Goal: Information Seeking & Learning: Compare options

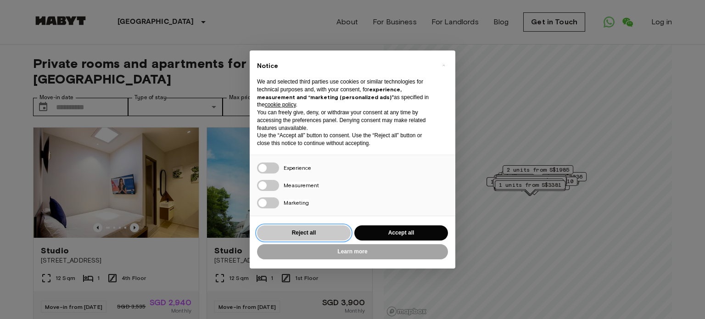
click at [331, 234] on button "Reject all" at bounding box center [304, 232] width 94 height 15
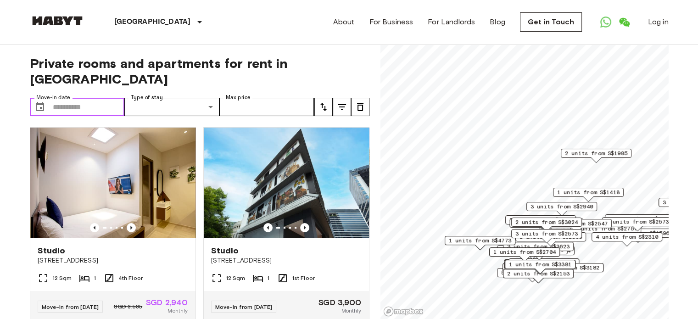
click at [84, 98] on input "Move-in date" at bounding box center [89, 107] width 72 height 18
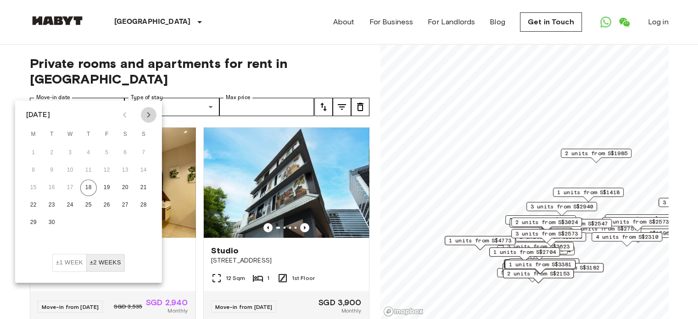
click at [145, 112] on icon "Next month" at bounding box center [148, 114] width 11 height 11
click at [35, 148] on button "1" at bounding box center [33, 153] width 17 height 17
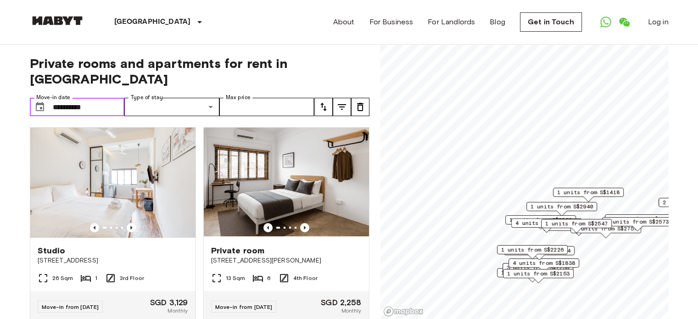
type input "**********"
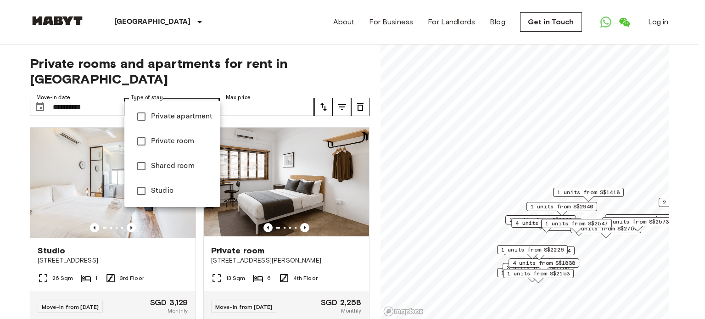
click at [173, 190] on span "Studio" at bounding box center [182, 190] width 62 height 11
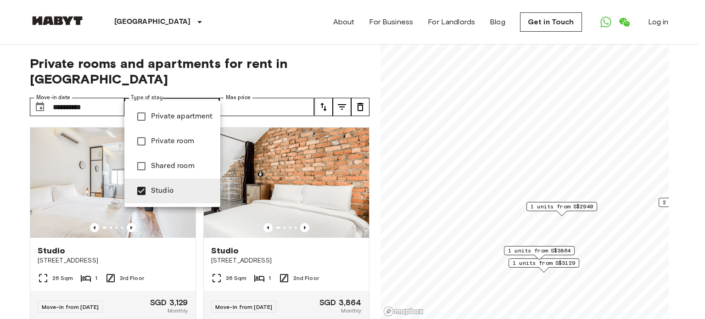
click at [220, 74] on div at bounding box center [352, 159] width 705 height 319
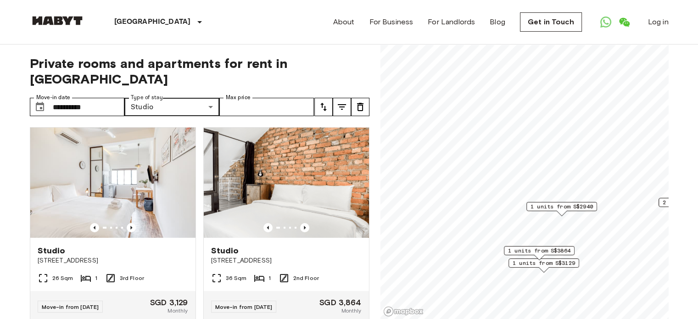
click at [327, 101] on icon "tune" at bounding box center [323, 106] width 11 height 11
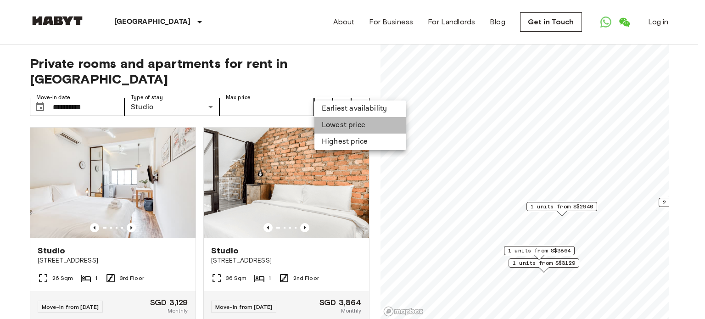
click at [334, 124] on li "Lowest price" at bounding box center [360, 125] width 92 height 17
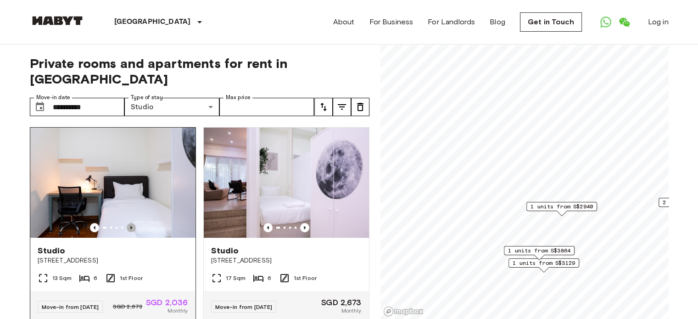
click at [130, 223] on icon "Previous image" at bounding box center [131, 227] width 9 height 9
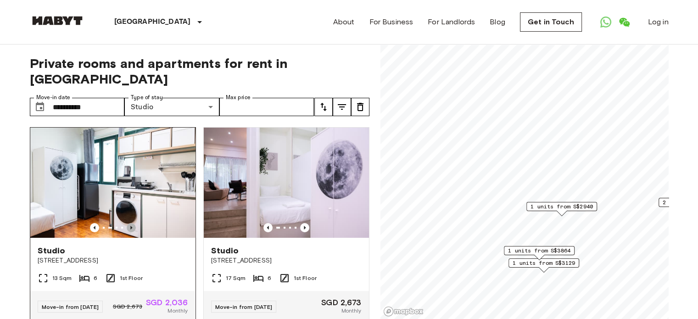
click at [130, 223] on icon "Previous image" at bounding box center [131, 227] width 9 height 9
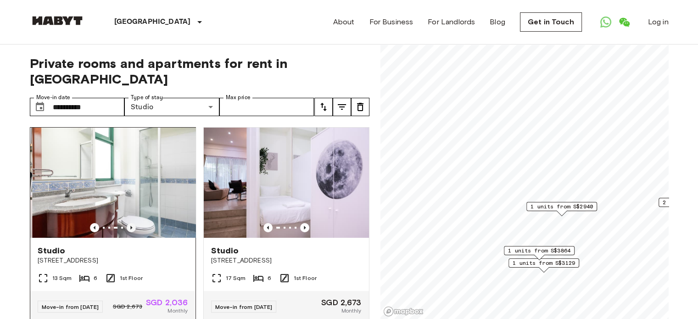
click at [130, 223] on icon "Previous image" at bounding box center [131, 227] width 9 height 9
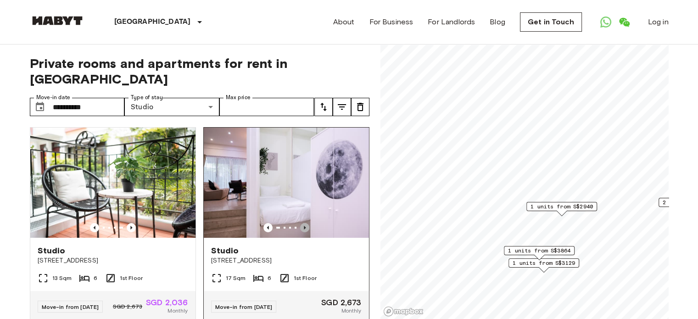
click at [300, 223] on icon "Previous image" at bounding box center [304, 227] width 9 height 9
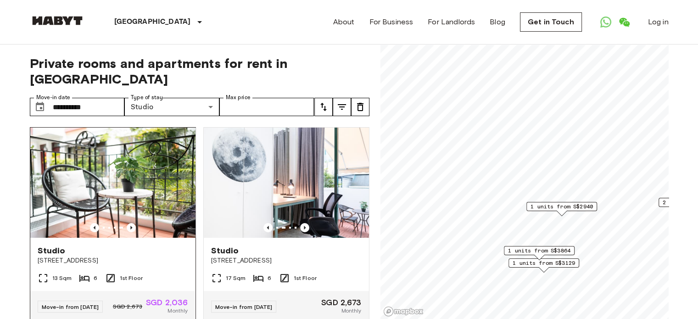
click at [112, 204] on img at bounding box center [112, 183] width 165 height 110
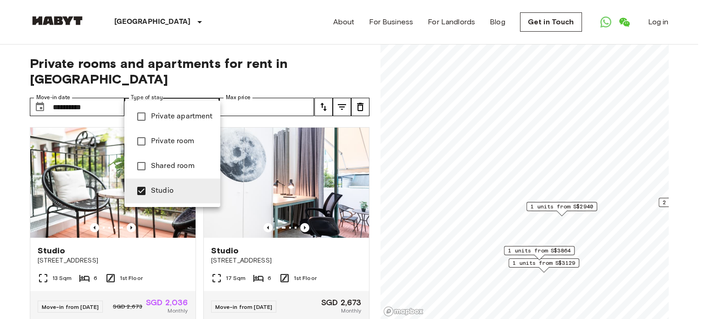
click at [166, 169] on span "Shared room" at bounding box center [182, 166] width 62 height 11
click at [160, 195] on span "Studio" at bounding box center [182, 190] width 62 height 11
type input "**********"
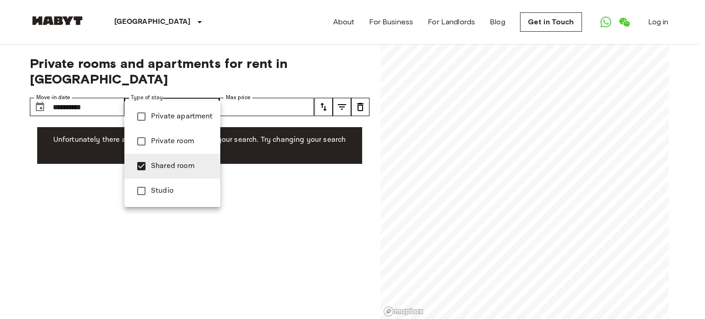
click at [241, 60] on div at bounding box center [352, 159] width 705 height 319
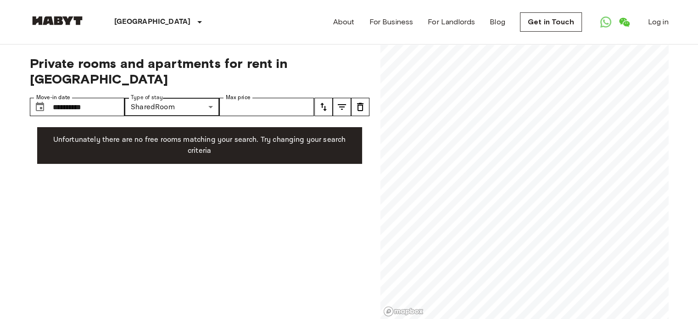
click at [202, 78] on div "**********" at bounding box center [200, 182] width 340 height 275
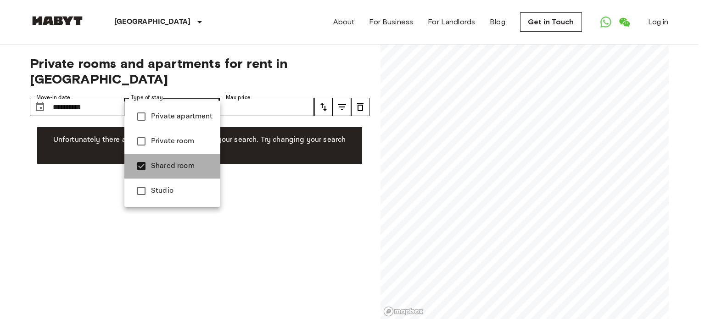
click at [177, 161] on span "Shared room" at bounding box center [182, 166] width 62 height 11
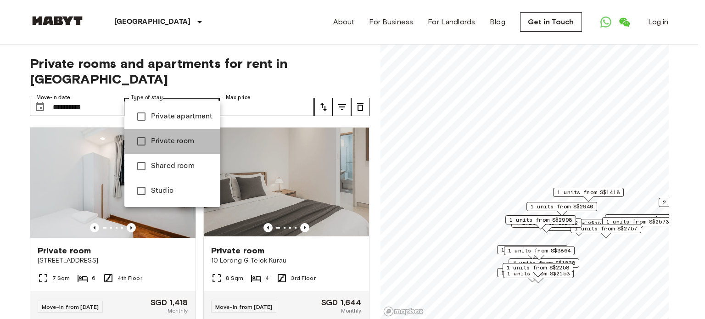
click at [184, 141] on span "Private room" at bounding box center [182, 141] width 62 height 11
type input "**********"
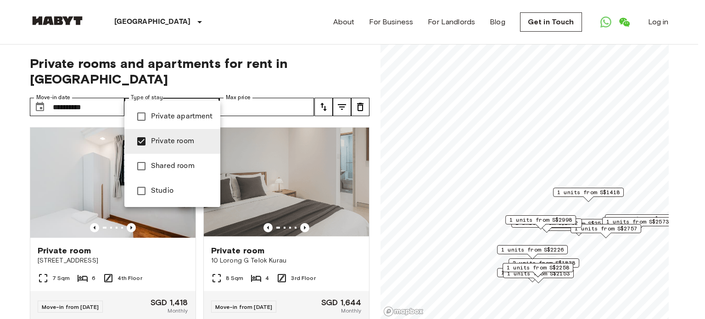
click at [2, 196] on div at bounding box center [352, 159] width 705 height 319
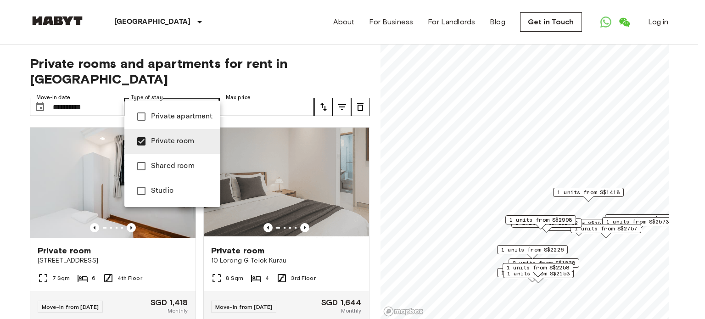
click at [176, 140] on span "Private room" at bounding box center [182, 141] width 62 height 11
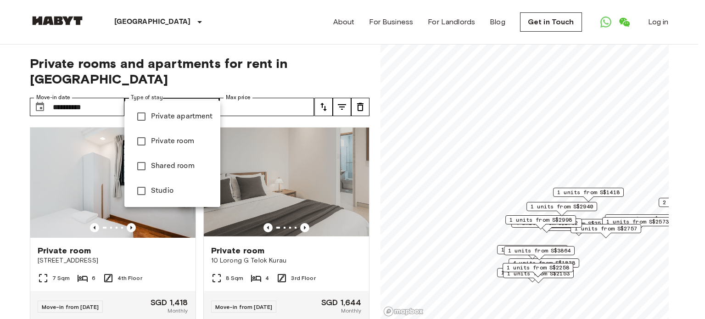
click at [166, 192] on span "Studio" at bounding box center [182, 190] width 62 height 11
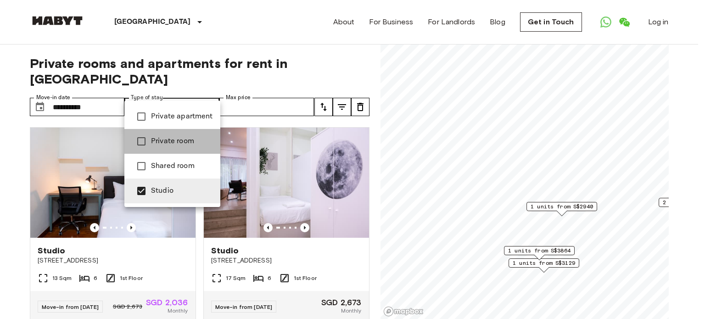
click at [178, 144] on span "Private room" at bounding box center [182, 141] width 62 height 11
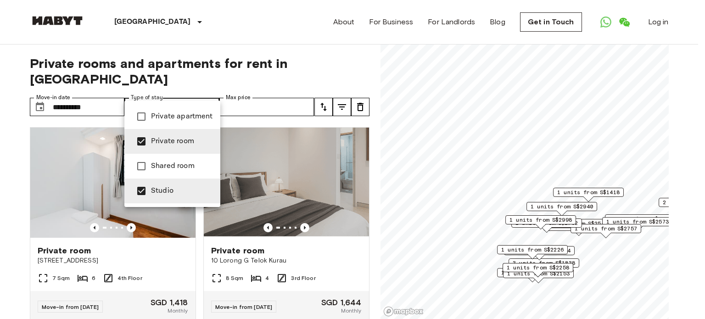
click at [173, 194] on span "Studio" at bounding box center [182, 190] width 62 height 11
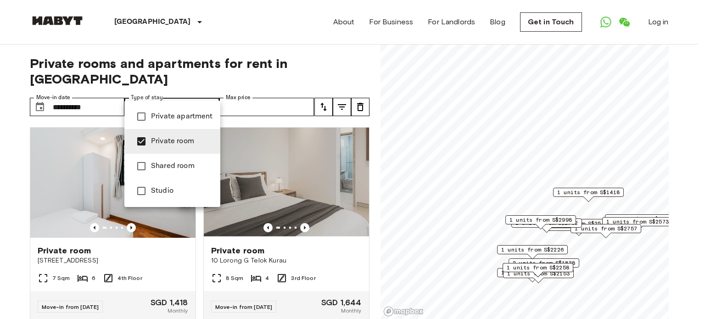
type input "**********"
click at [0, 179] on div at bounding box center [352, 159] width 705 height 319
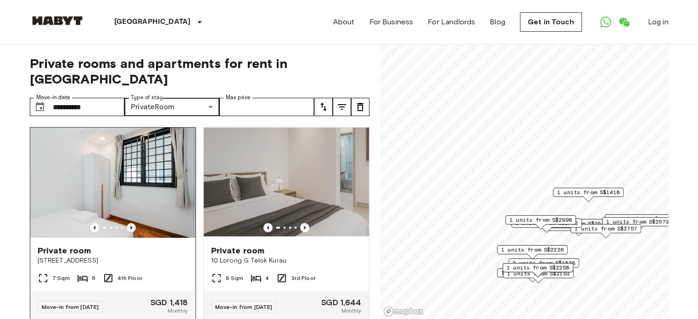
click at [129, 223] on icon "Previous image" at bounding box center [131, 227] width 9 height 9
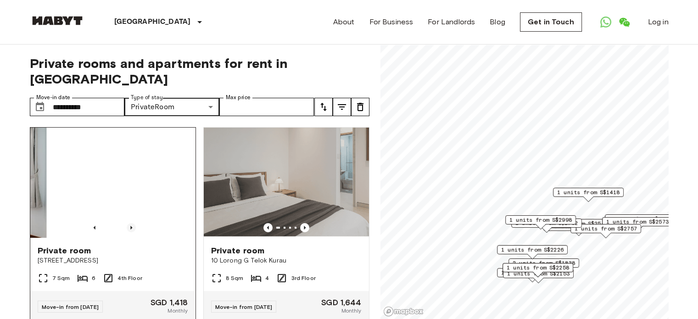
click at [129, 223] on icon "Previous image" at bounding box center [131, 227] width 9 height 9
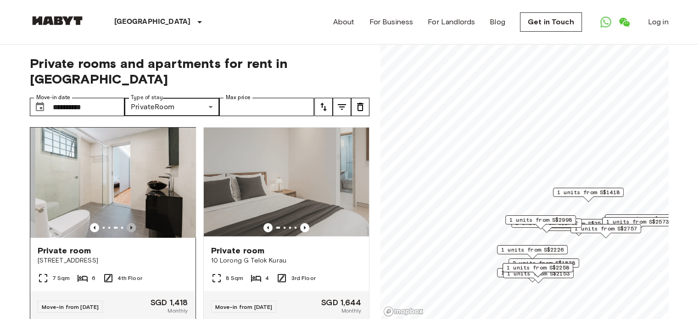
click at [129, 223] on icon "Previous image" at bounding box center [131, 227] width 9 height 9
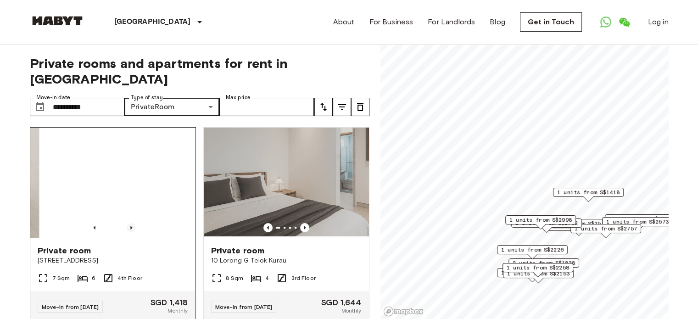
click at [129, 223] on icon "Previous image" at bounding box center [131, 227] width 9 height 9
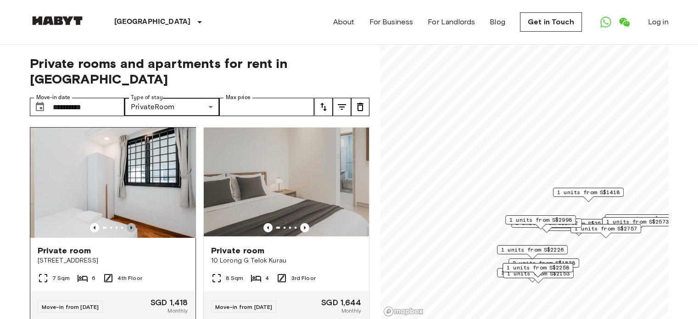
click at [129, 223] on icon "Previous image" at bounding box center [131, 227] width 9 height 9
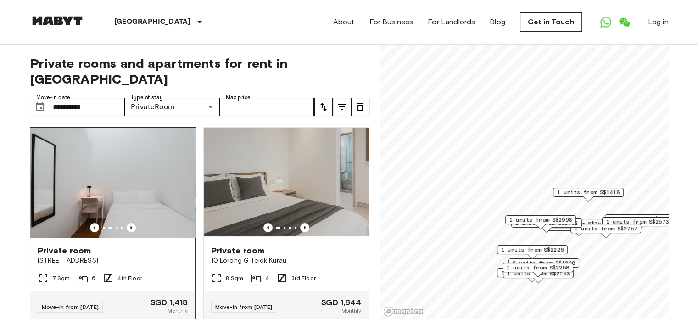
click at [77, 245] on span "Private room" at bounding box center [65, 250] width 54 height 11
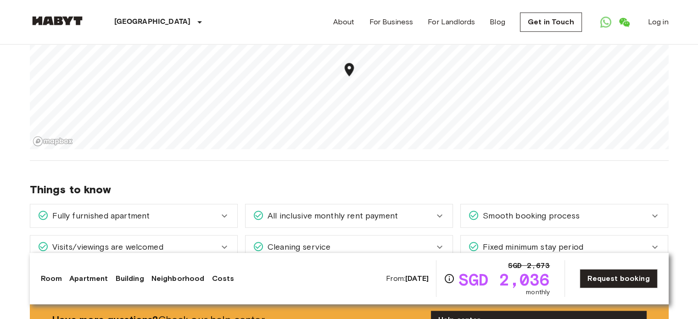
scroll to position [872, 0]
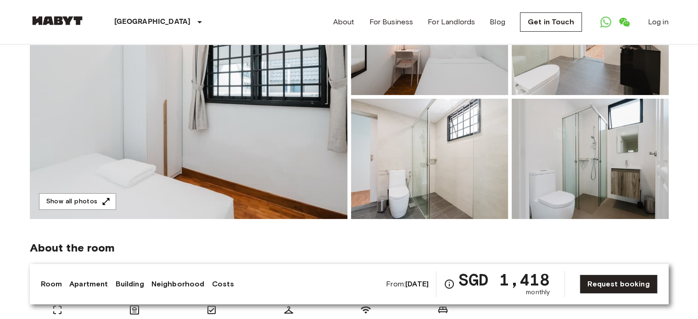
scroll to position [138, 0]
